Goal: Information Seeking & Learning: Understand process/instructions

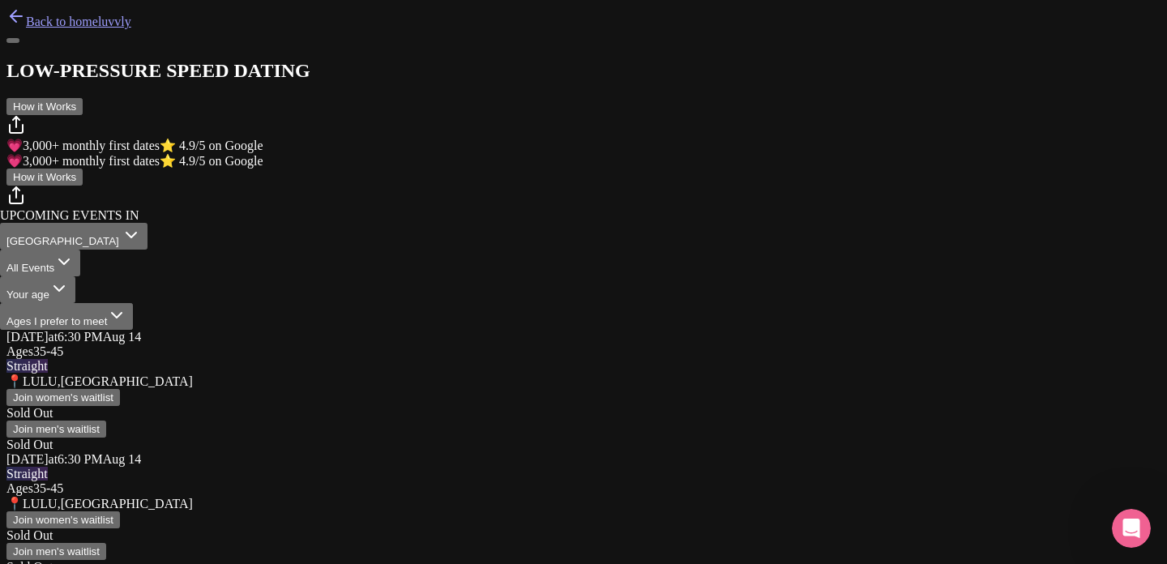
click at [83, 169] on button "How it Works" at bounding box center [44, 177] width 76 height 17
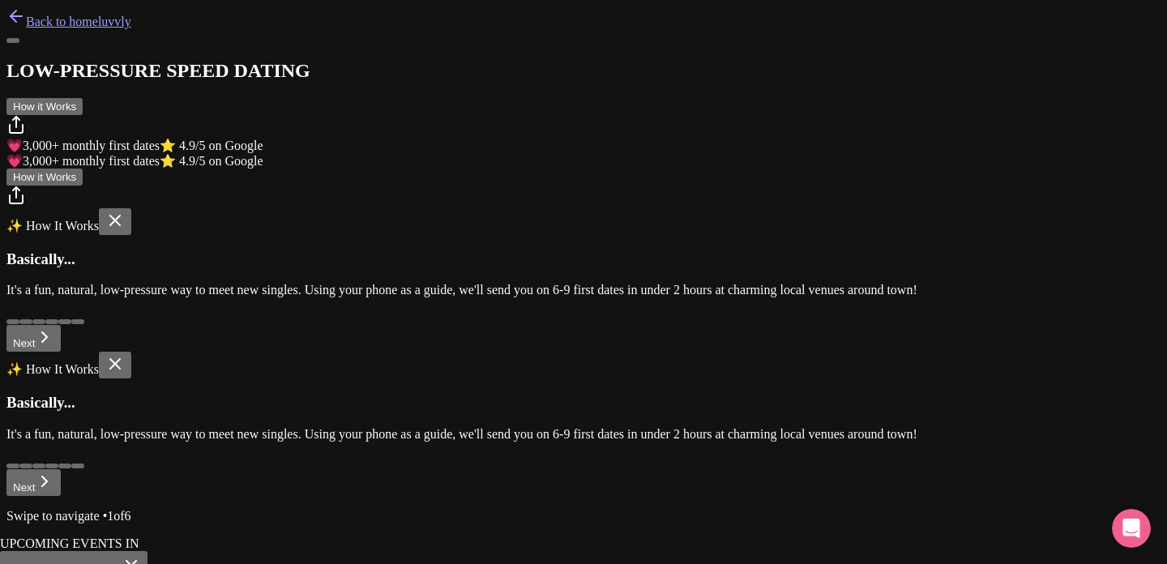
click at [61, 352] on button "Next" at bounding box center [33, 338] width 54 height 27
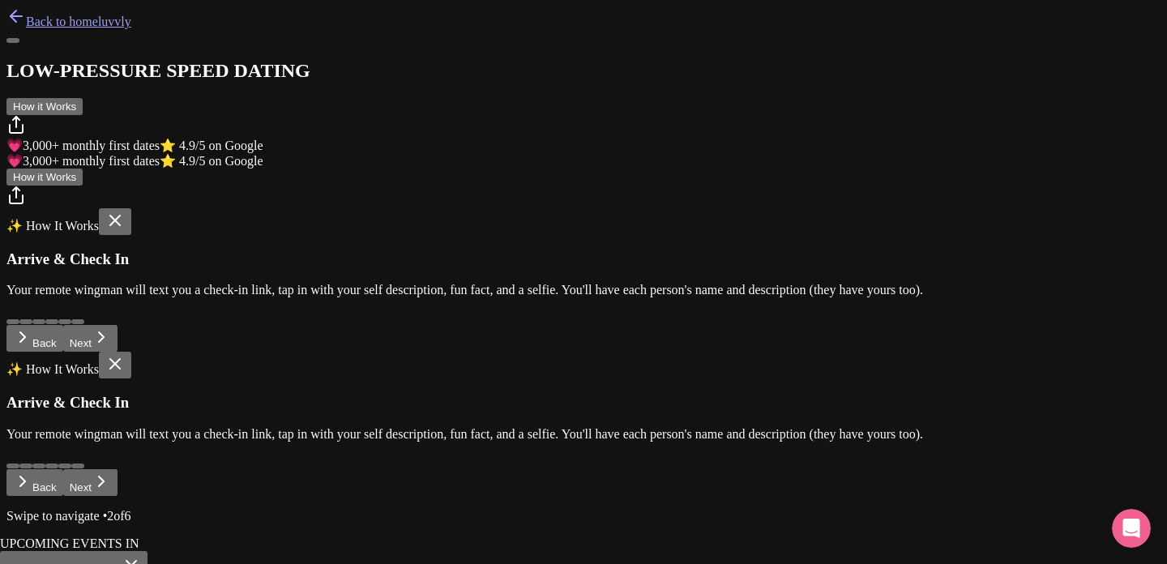
click at [117, 352] on button "Next" at bounding box center [90, 338] width 54 height 27
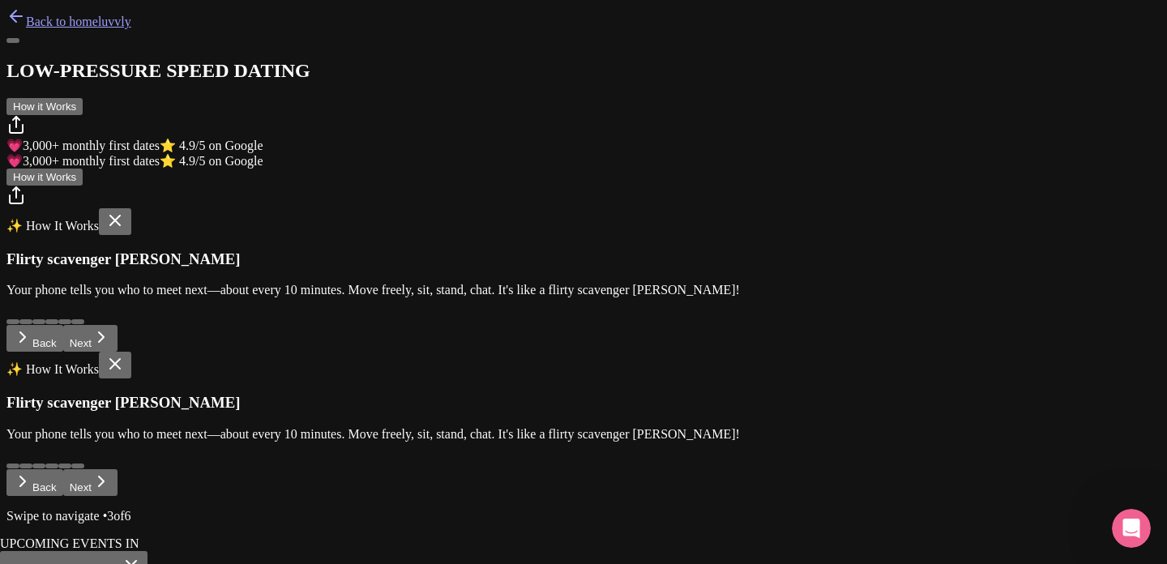
click at [117, 352] on button "Next" at bounding box center [90, 338] width 54 height 27
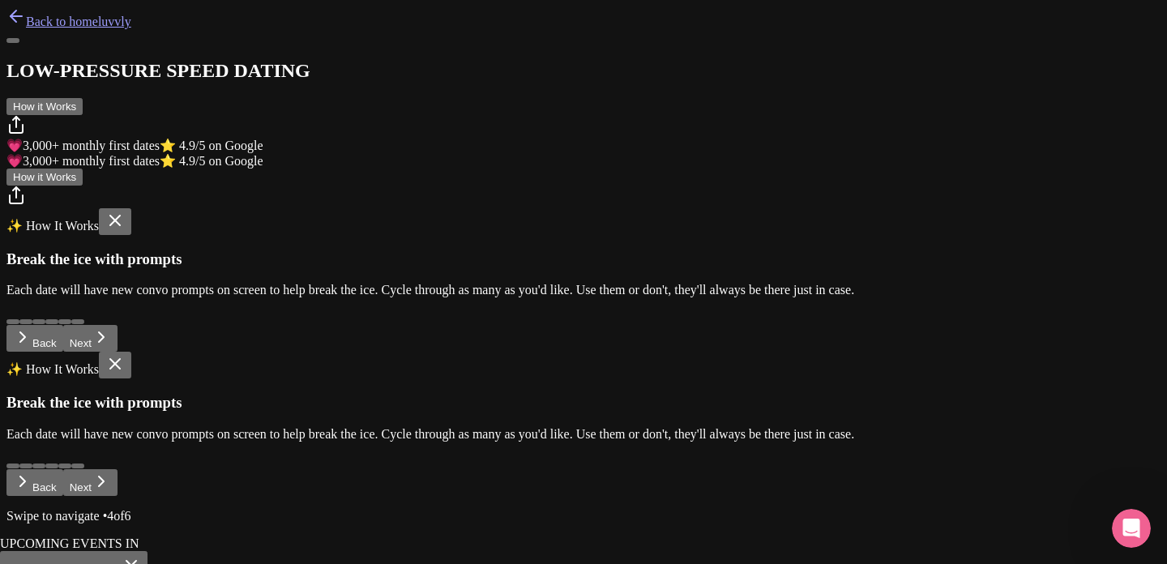
click at [117, 352] on button "Next" at bounding box center [90, 338] width 54 height 27
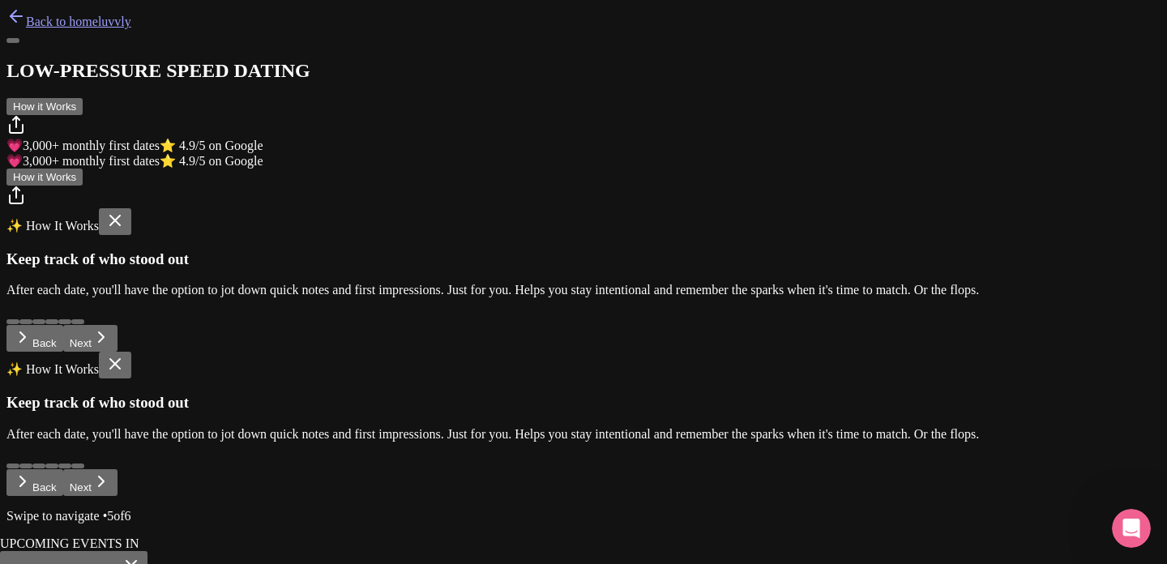
click at [117, 352] on button "Next" at bounding box center [90, 338] width 54 height 27
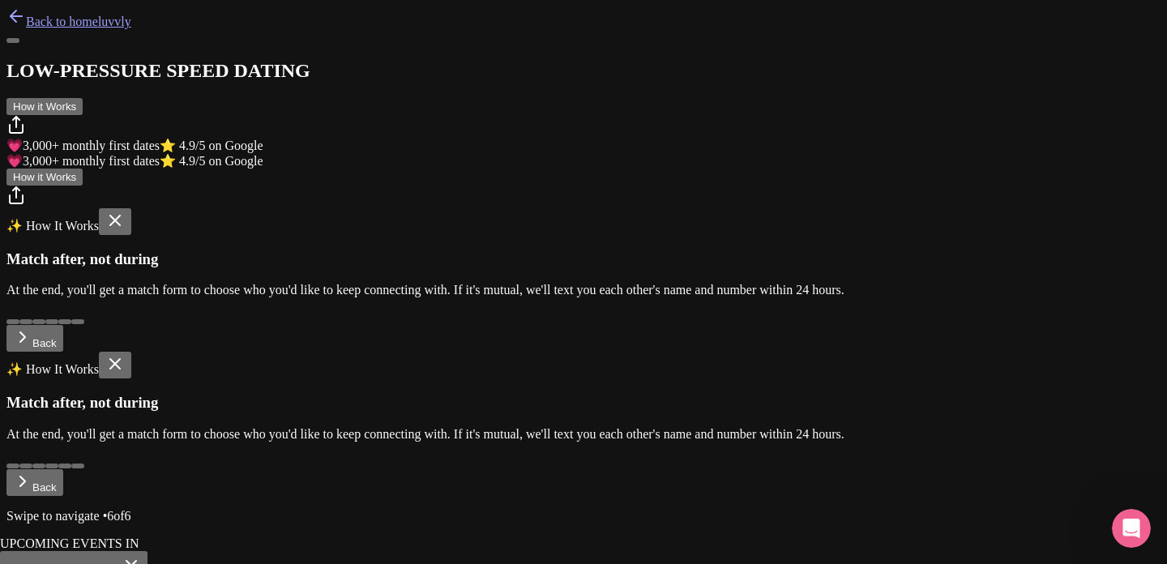
click at [32, 347] on icon at bounding box center [22, 336] width 19 height 19
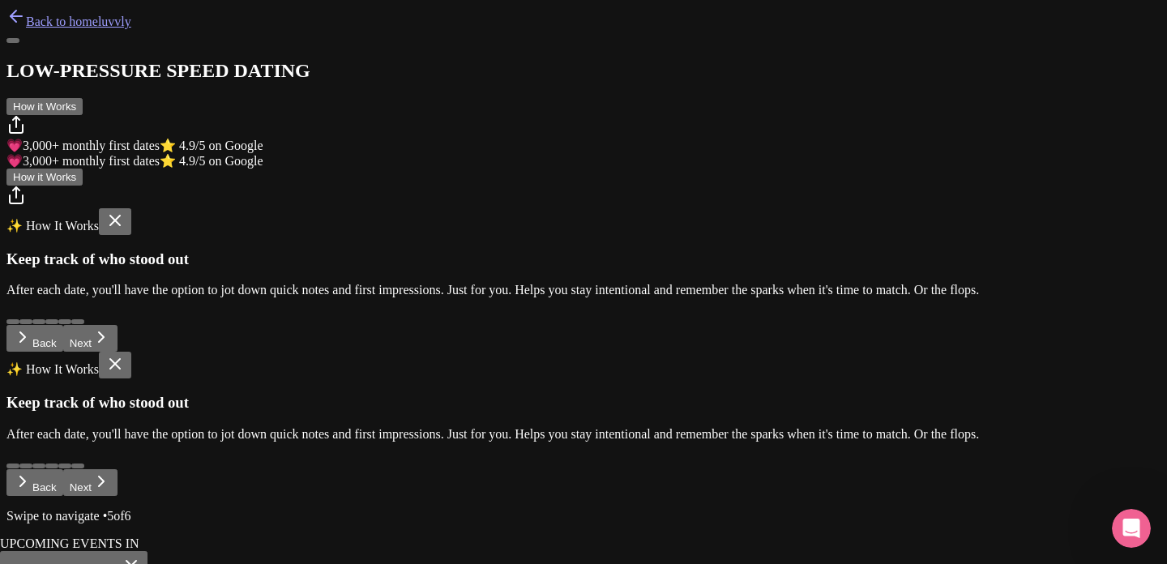
click at [117, 352] on button "Next" at bounding box center [90, 338] width 54 height 27
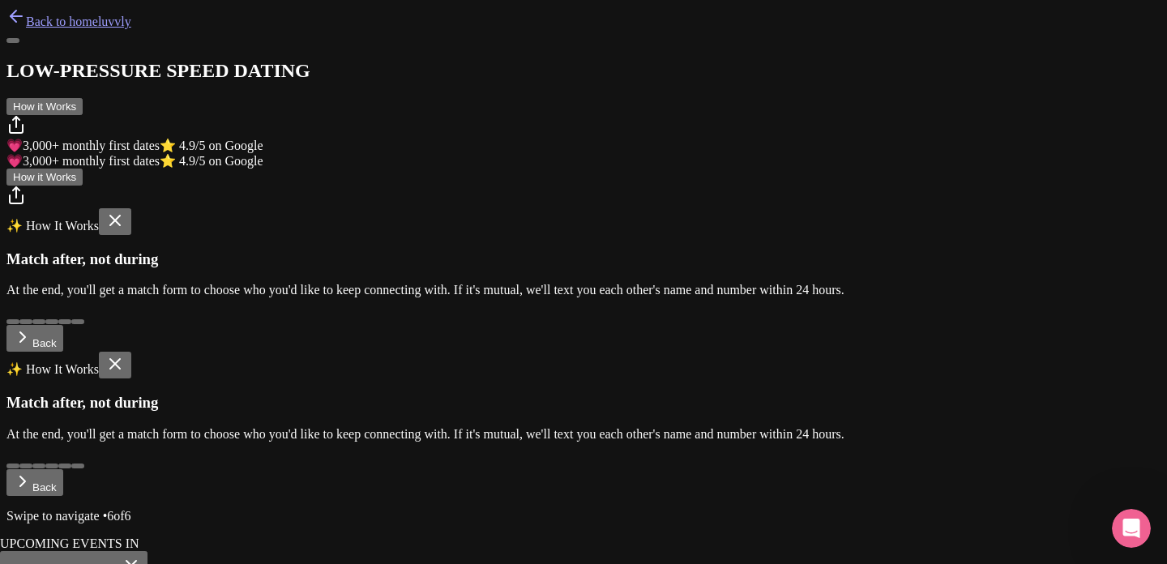
click at [125, 211] on icon at bounding box center [114, 220] width 19 height 19
